Goal: Task Accomplishment & Management: Use online tool/utility

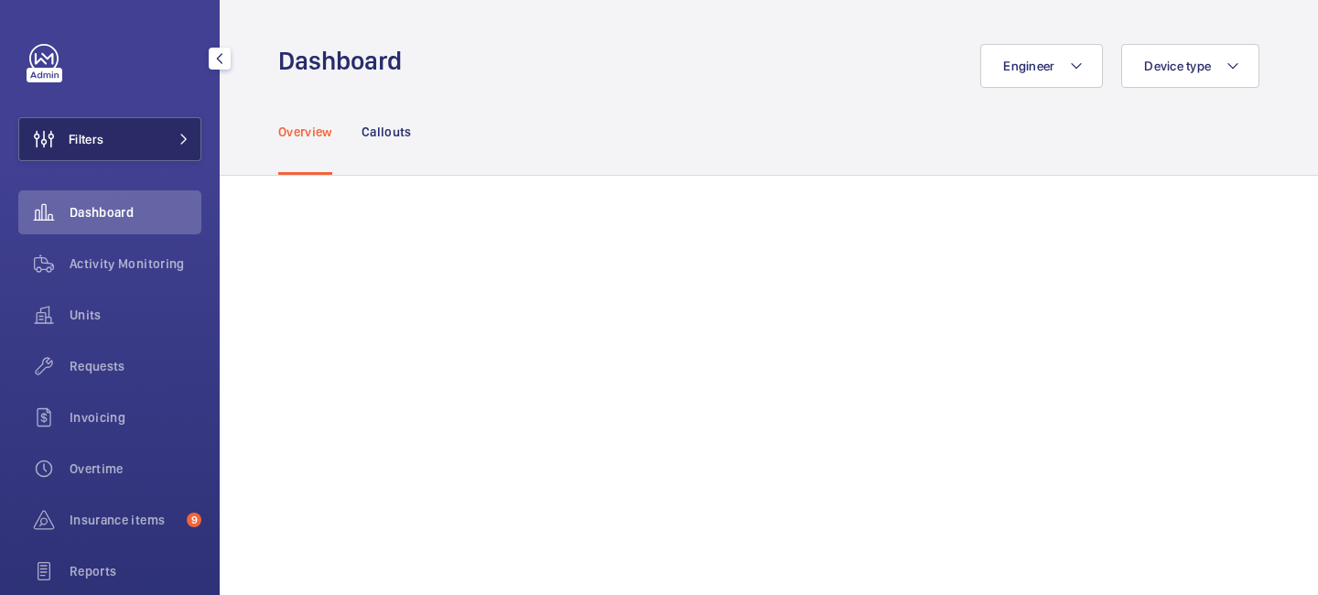
click at [186, 136] on mat-icon at bounding box center [183, 139] width 11 height 11
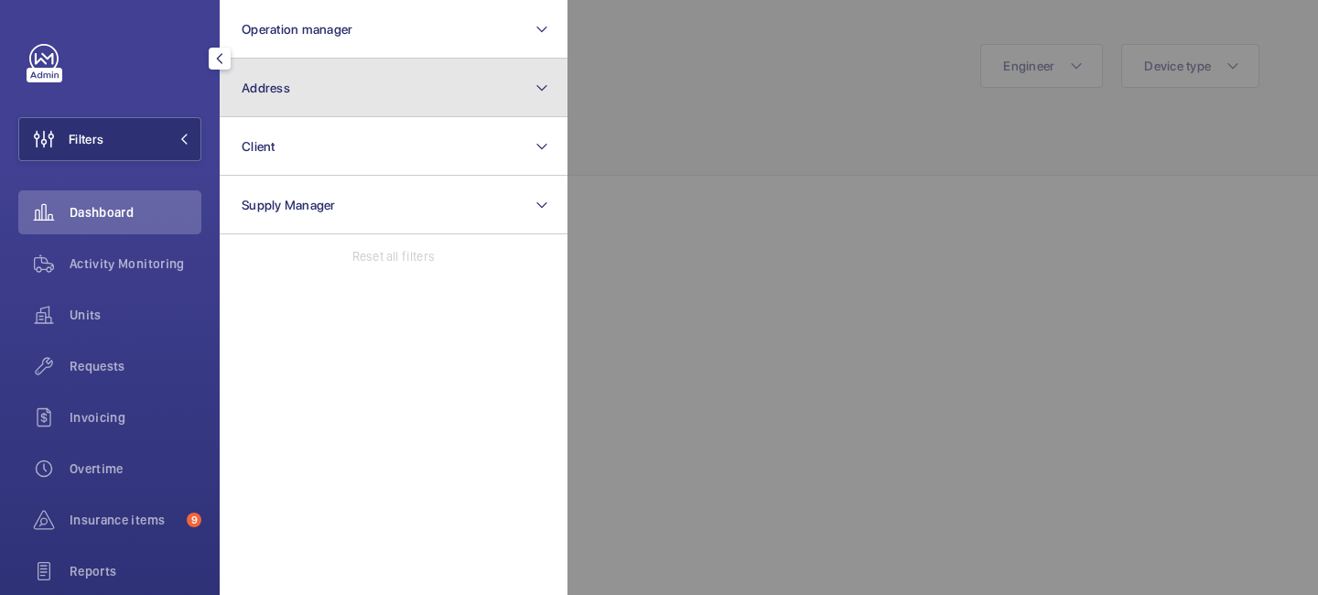
click at [297, 95] on button "Address" at bounding box center [394, 88] width 348 height 59
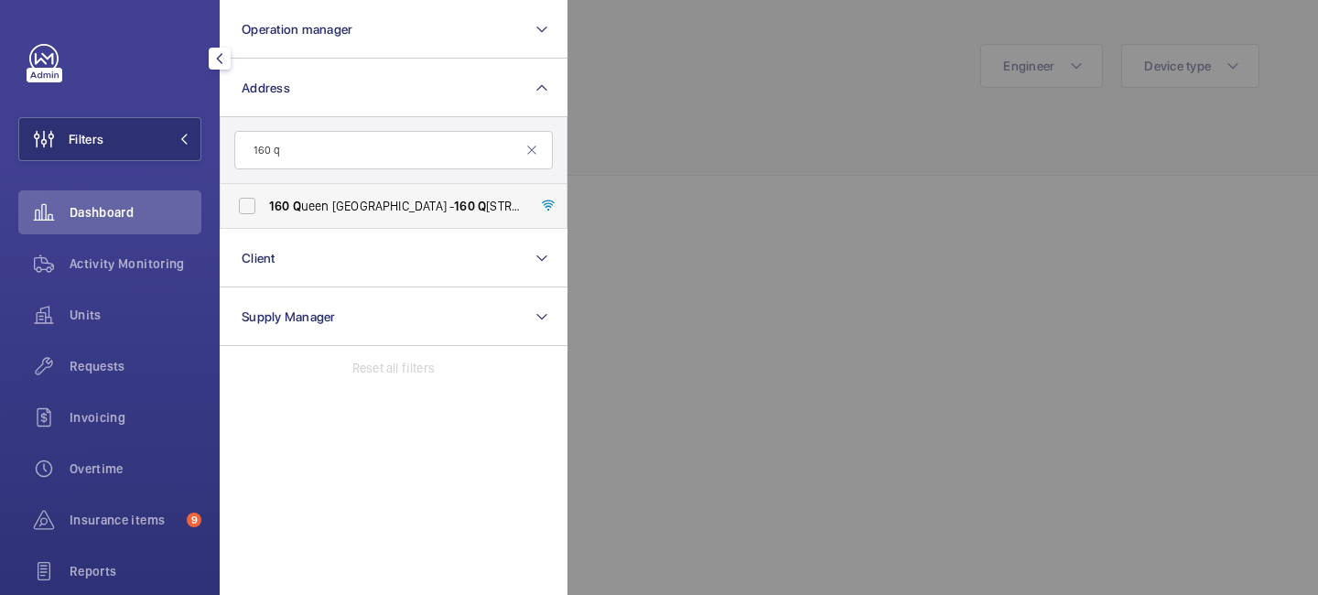
type input "160 q"
click at [310, 202] on span "[STREET_ADDRESS] - [STREET_ADDRESS]" at bounding box center [395, 206] width 252 height 18
click at [265, 202] on input "[STREET_ADDRESS] - [STREET_ADDRESS]" at bounding box center [247, 206] width 37 height 37
checkbox input "true"
click at [157, 261] on span "Activity Monitoring" at bounding box center [136, 263] width 132 height 18
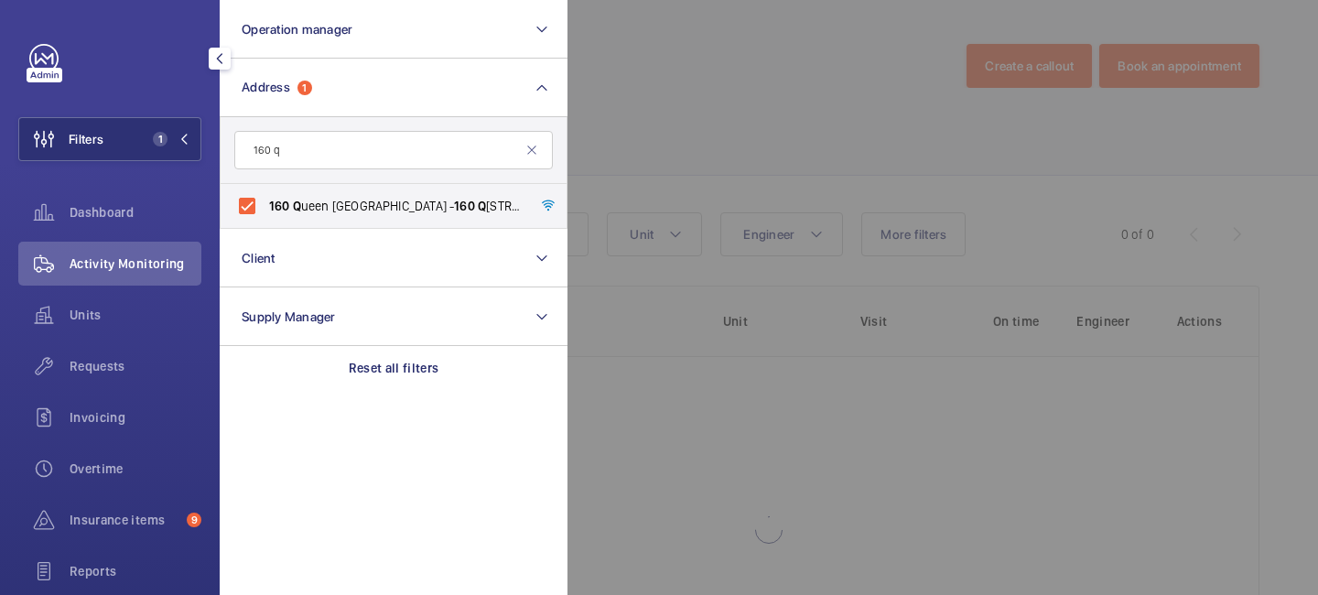
click at [711, 91] on div at bounding box center [1226, 297] width 1318 height 595
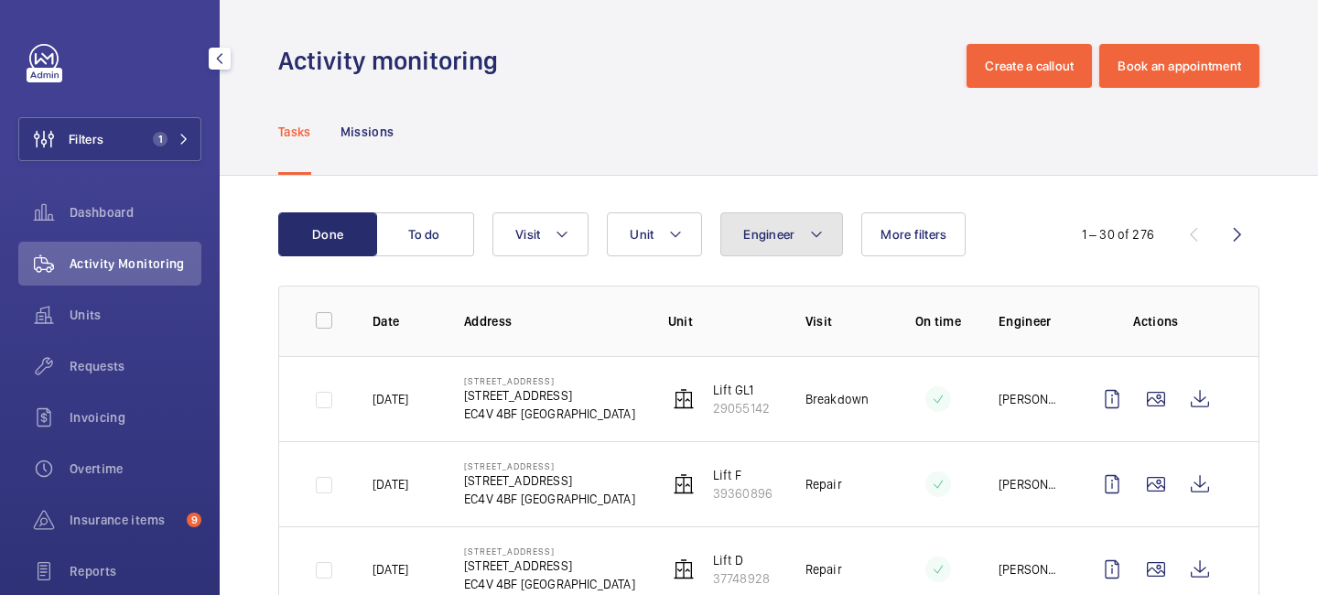
click at [826, 230] on button "Engineer" at bounding box center [781, 234] width 123 height 44
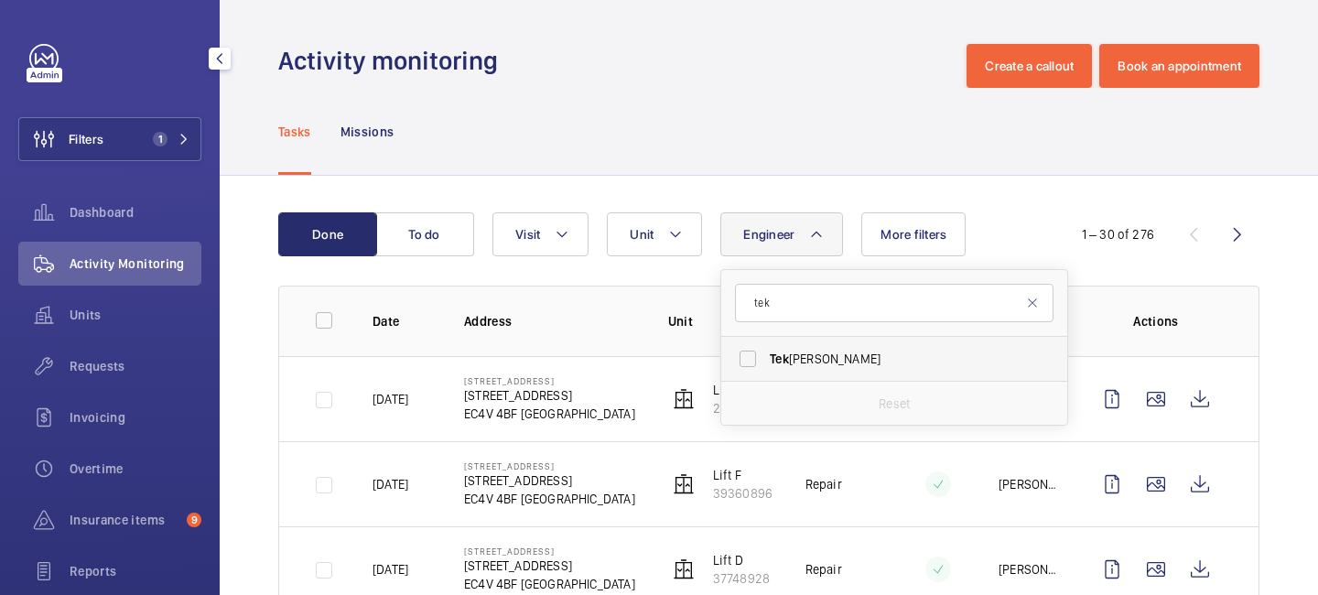
type input "tek"
click at [809, 348] on label "[PERSON_NAME]" at bounding box center [880, 359] width 319 height 44
click at [766, 348] on input "[PERSON_NAME]" at bounding box center [747, 358] width 37 height 37
checkbox input "true"
click at [1002, 214] on div "Engineer 1 tek [PERSON_NAME] Reset Unit Visit More filters" at bounding box center [765, 234] width 547 height 44
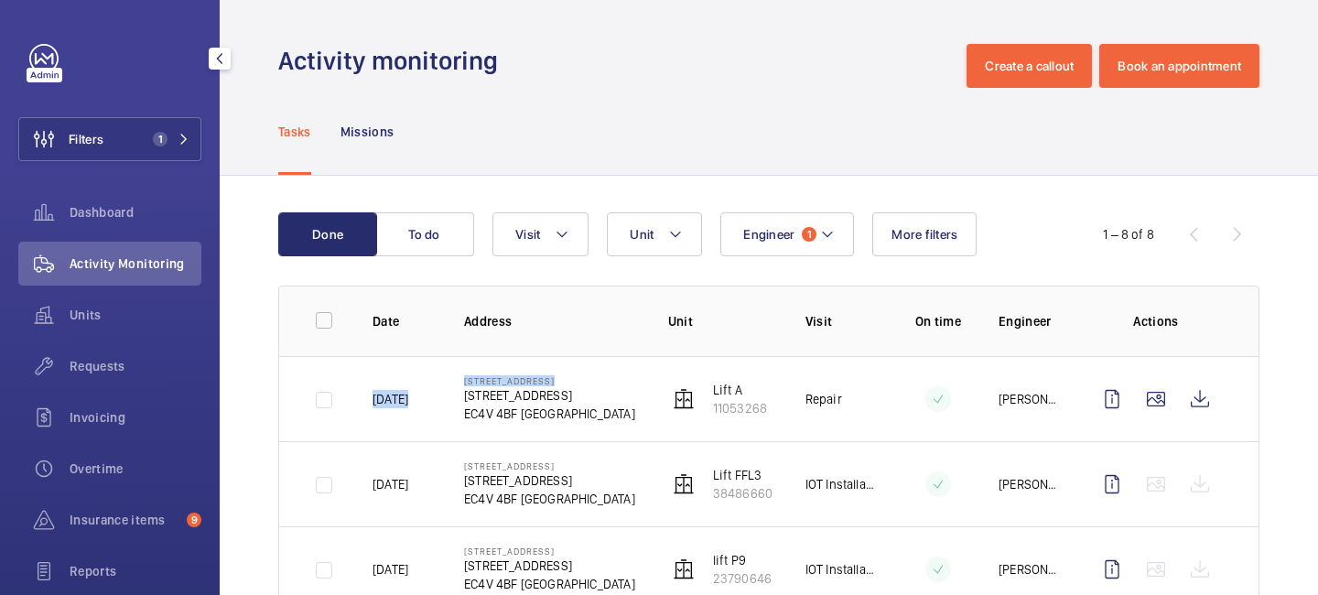
drag, startPoint x: 371, startPoint y: 400, endPoint x: 430, endPoint y: 402, distance: 59.5
click at [430, 402] on td "[DATE]" at bounding box center [389, 398] width 92 height 85
click at [216, 60] on mat-icon "button" at bounding box center [220, 58] width 22 height 15
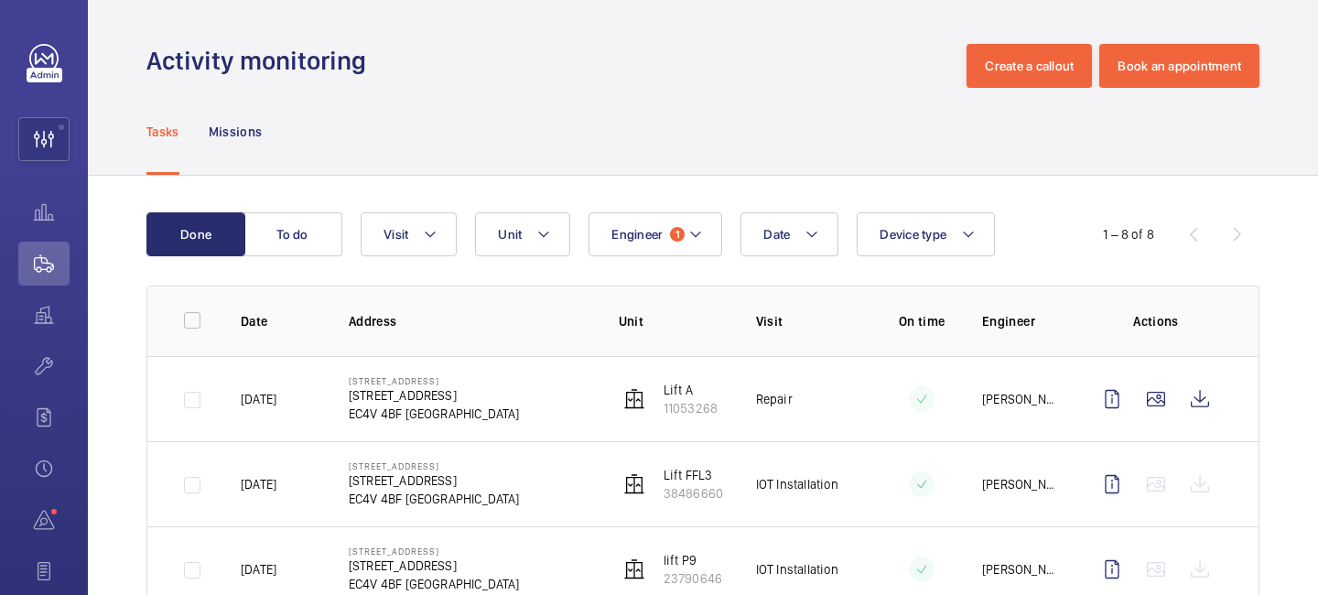
click at [343, 404] on td "[STREET_ADDRESS] [STREET_ADDRESS]" at bounding box center [454, 398] width 270 height 85
click at [1201, 398] on wm-front-icon-button at bounding box center [1200, 399] width 44 height 44
